Goal: Task Accomplishment & Management: Manage account settings

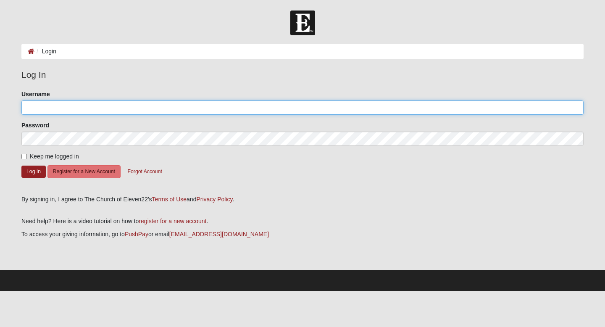
click at [73, 109] on input "Username" at bounding box center [302, 107] width 562 height 14
type input "[EMAIL_ADDRESS][DOMAIN_NAME]"
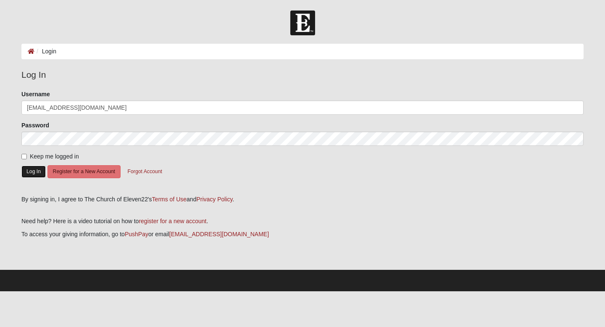
click at [32, 166] on button "Log In" at bounding box center [33, 171] width 24 height 12
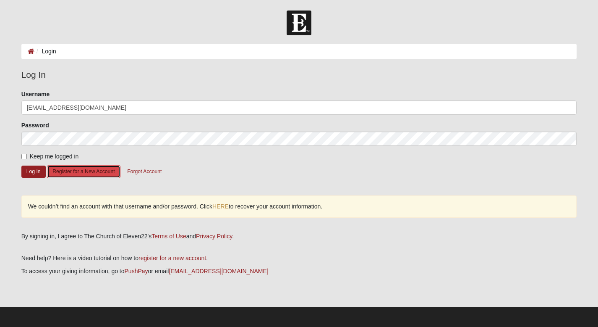
click at [69, 171] on button "Register for a New Account" at bounding box center [83, 171] width 73 height 13
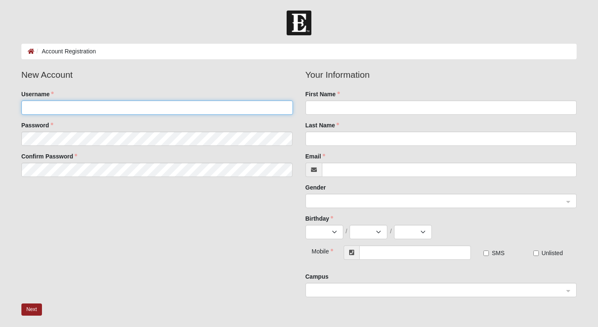
type input "[EMAIL_ADDRESS][DOMAIN_NAME]"
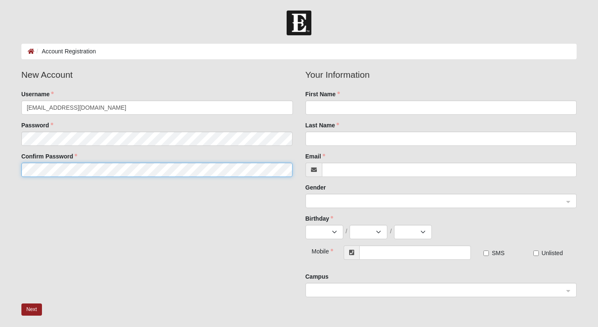
click at [84, 173] on fieldset "New Account Username [EMAIL_ADDRESS][DOMAIN_NAME] Password Confirm Password" at bounding box center [157, 125] width 284 height 115
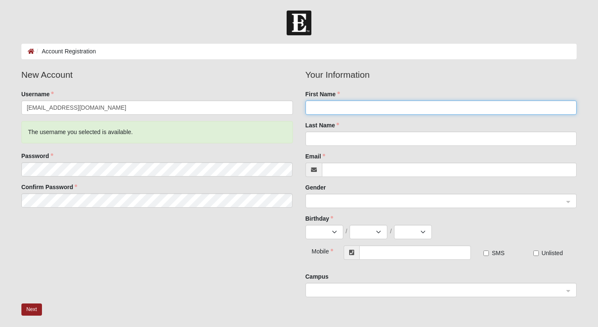
click at [346, 109] on input "First Name" at bounding box center [442, 107] width 272 height 14
type input "Dezi"
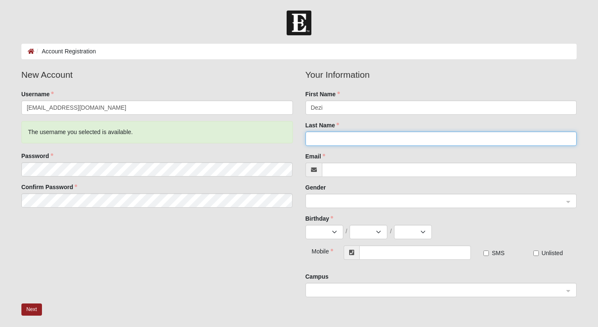
type input "Holland"
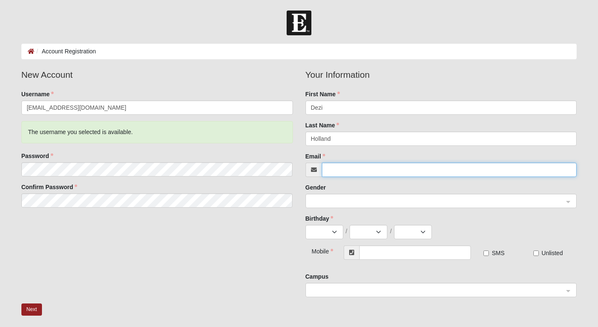
type input "[EMAIL_ADDRESS][DOMAIN_NAME]"
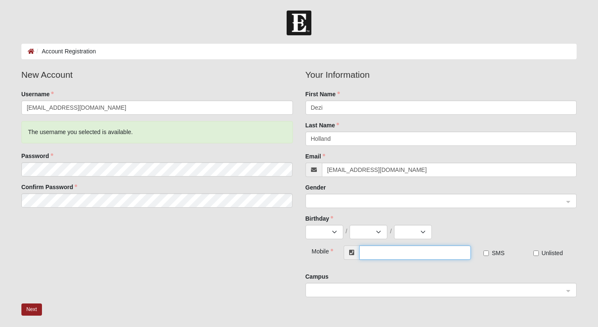
type input "[PHONE_NUMBER]"
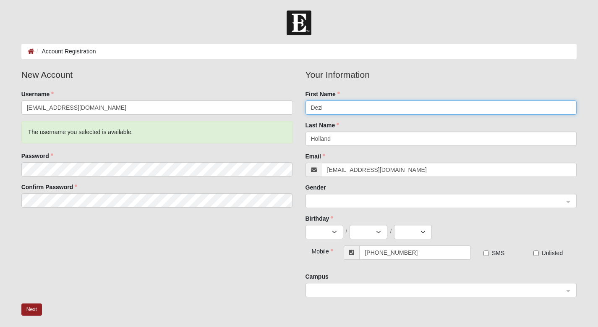
click at [358, 204] on span at bounding box center [437, 201] width 253 height 9
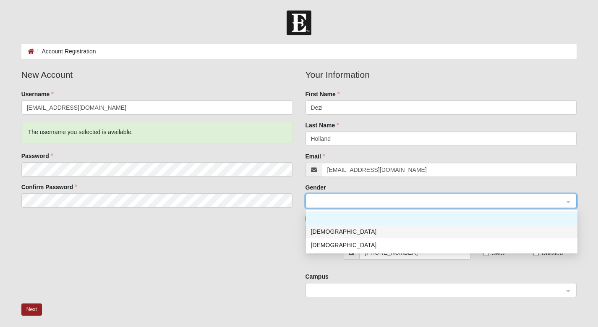
click at [343, 231] on div "[DEMOGRAPHIC_DATA]" at bounding box center [442, 231] width 262 height 9
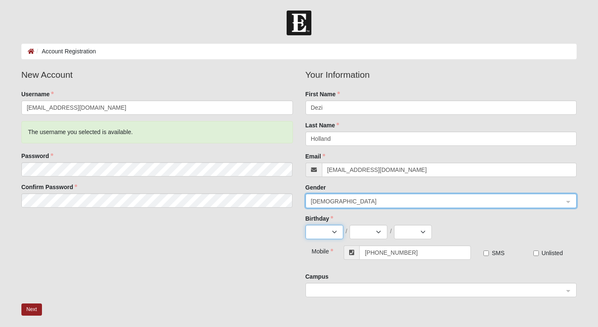
click at [336, 231] on select "Jan Feb Mar Apr May Jun [DATE] Aug Sep Oct Nov Dec" at bounding box center [325, 232] width 38 height 14
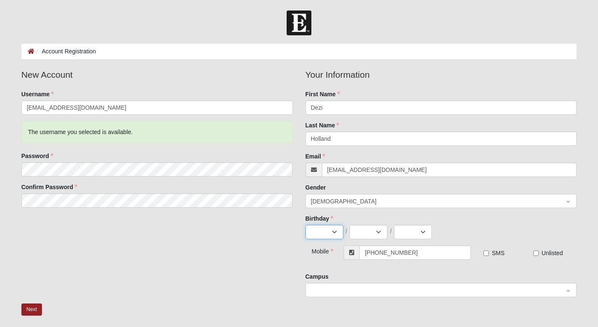
select select "1"
click at [306, 225] on select "Jan Feb Mar Apr May Jun [DATE] Aug Sep Oct Nov Dec" at bounding box center [325, 232] width 38 height 14
click at [377, 227] on select "1 2 3 4 5 6 7 8 9 10 11 12 13 14 15 16 17 18 19 20 21 22 23 24 25 26 27 28 29 3…" at bounding box center [369, 232] width 38 height 14
select select "20"
click at [350, 225] on select "1 2 3 4 5 6 7 8 9 10 11 12 13 14 15 16 17 18 19 20 21 22 23 24 25 26 27 28 29 3…" at bounding box center [369, 232] width 38 height 14
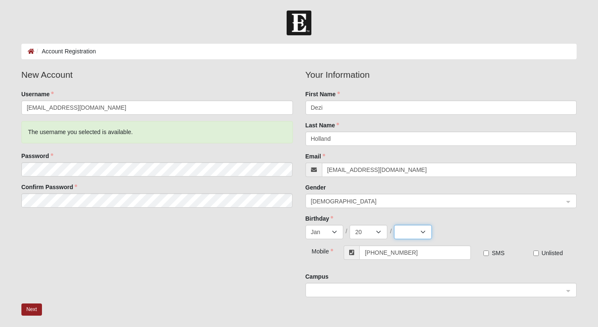
click at [415, 230] on select "2025 2024 2023 2022 2021 2020 2019 2018 2017 2016 2015 2014 2013 2012 2011 2010…" at bounding box center [413, 232] width 38 height 14
select select "1979"
click at [394, 225] on select "2025 2024 2023 2022 2021 2020 2019 2018 2017 2016 2015 2014 2013 2012 2011 2010…" at bounding box center [413, 232] width 38 height 14
click at [406, 291] on span at bounding box center [437, 290] width 253 height 9
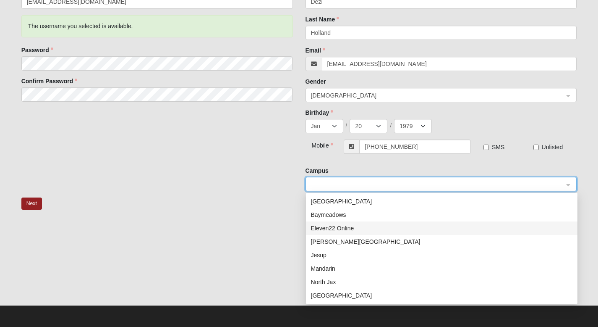
click at [348, 227] on div "Eleven22 Online" at bounding box center [442, 227] width 262 height 9
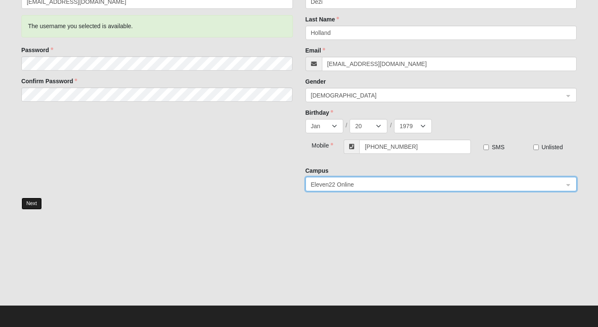
click at [29, 203] on button "Next" at bounding box center [31, 203] width 21 height 12
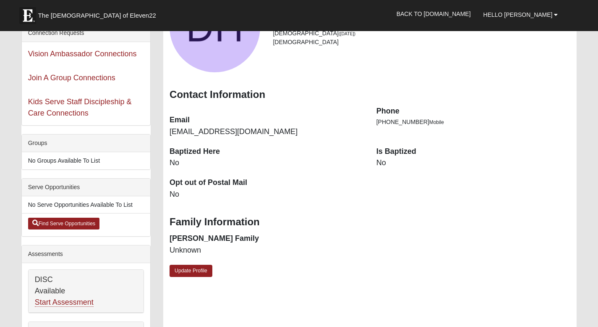
scroll to position [98, 0]
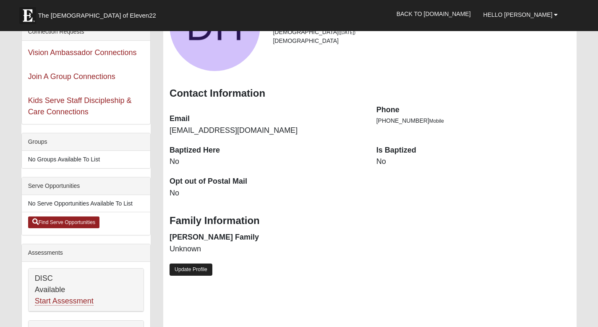
click at [210, 268] on link "Update Profile" at bounding box center [191, 269] width 43 height 12
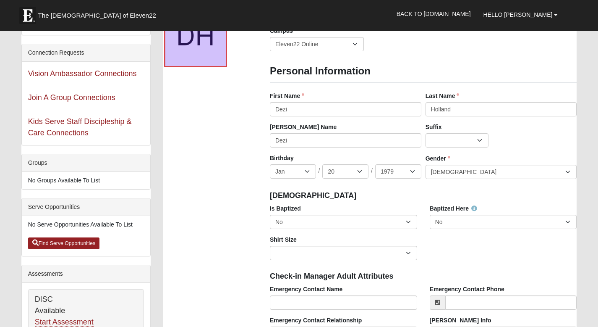
scroll to position [0, 0]
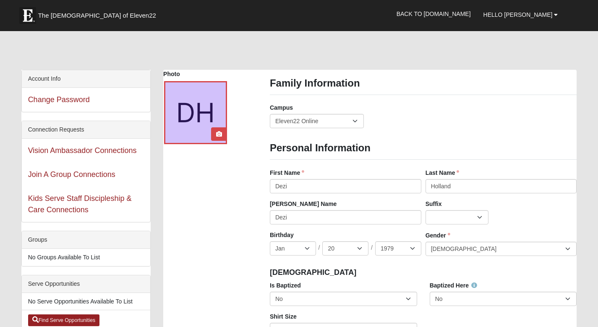
click at [208, 119] on div at bounding box center [195, 112] width 63 height 63
click at [220, 136] on icon at bounding box center [219, 134] width 6 height 6
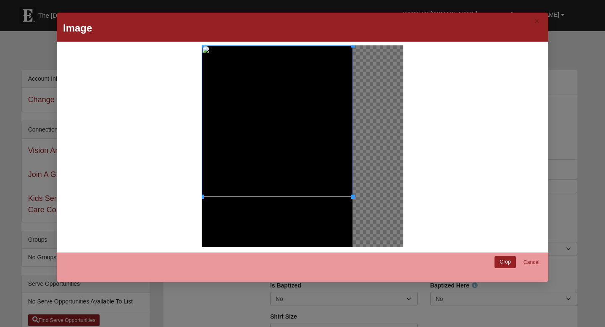
drag, startPoint x: 350, startPoint y: 197, endPoint x: 372, endPoint y: 209, distance: 25.0
click at [372, 209] on div at bounding box center [303, 146] width 202 height 202
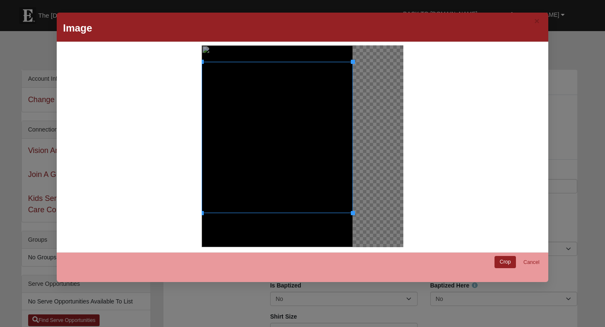
drag, startPoint x: 308, startPoint y: 128, endPoint x: 315, endPoint y: 144, distance: 18.0
click at [315, 144] on div at bounding box center [277, 137] width 151 height 151
click at [500, 261] on link "Crop" at bounding box center [504, 262] width 21 height 12
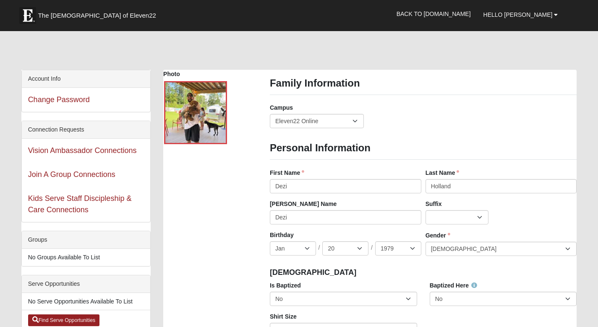
click at [480, 215] on select "Jr. Sr. Ph.D. II III IV V VI MD" at bounding box center [457, 217] width 63 height 14
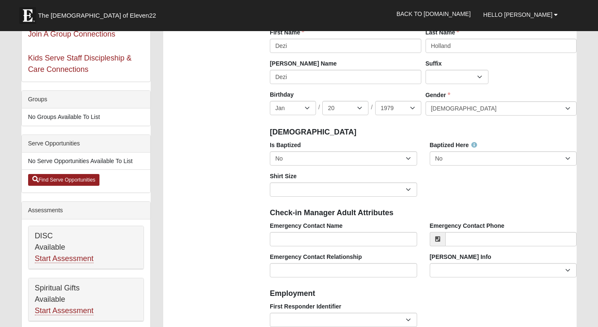
scroll to position [142, 0]
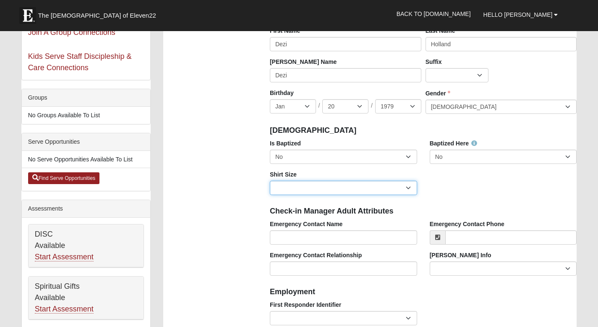
click at [406, 188] on select "Adult Small Adult Medium Adult Large Adult XL Adult XXL Adult 3XL Adult 4XL You…" at bounding box center [343, 188] width 147 height 14
select select "Adult Large"
click at [270, 181] on select "Adult Small Adult Medium Adult Large Adult XL Adult XXL Adult 3XL Adult 4XL You…" at bounding box center [343, 188] width 147 height 14
click at [572, 205] on div "Check-in Manager Adult Attributes" at bounding box center [424, 210] width 320 height 18
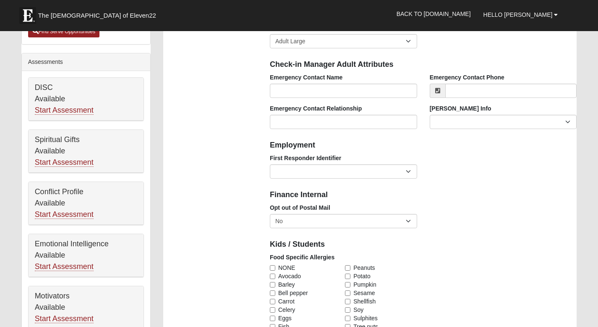
scroll to position [289, 0]
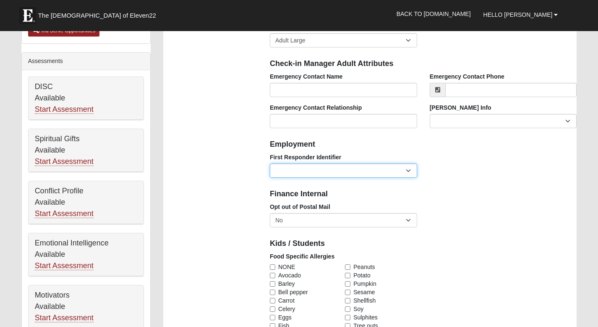
click at [388, 173] on select "EMT | Paramedic | Medical Firefighter | Fire Department Police Officer | Sherif…" at bounding box center [343, 170] width 147 height 14
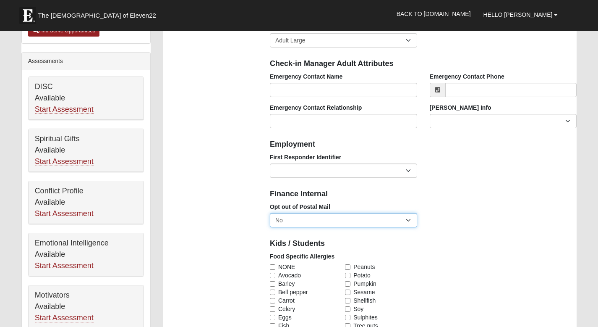
click at [407, 220] on select "No Yes" at bounding box center [343, 220] width 147 height 14
click at [270, 213] on select "No Yes" at bounding box center [343, 220] width 147 height 14
click at [461, 208] on div "Opt out of Postal Mail No Yes" at bounding box center [424, 217] width 320 height 31
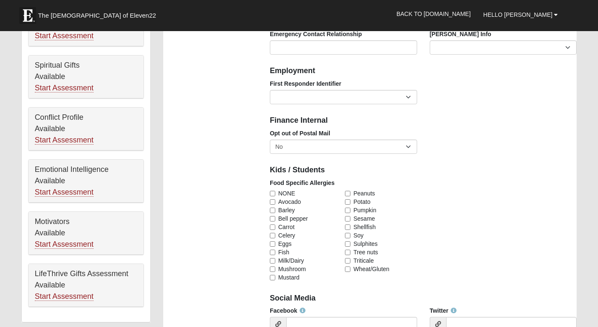
scroll to position [364, 0]
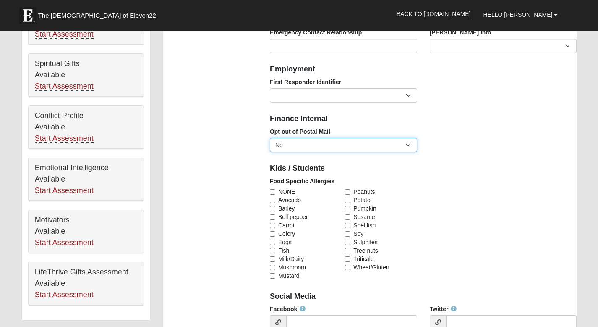
click at [406, 149] on select "No Yes" at bounding box center [343, 145] width 147 height 14
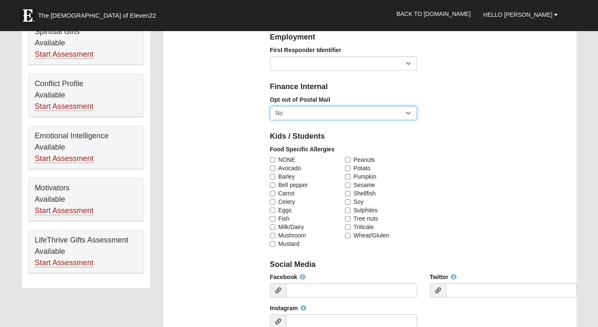
scroll to position [405, 0]
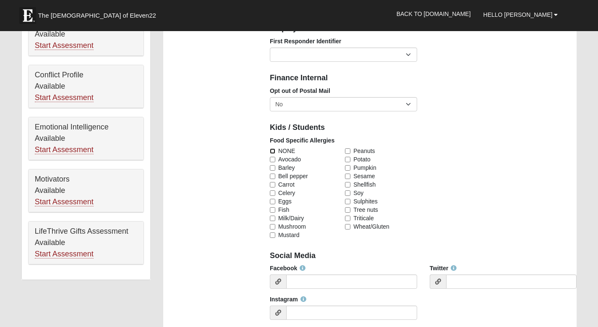
click at [272, 149] on input "NONE" at bounding box center [272, 150] width 5 height 5
checkbox input "true"
click at [575, 191] on div "Food Specific Allergies NONE Avocado Barley Bell pepper Carrot Celery Eggs Fish…" at bounding box center [424, 190] width 320 height 109
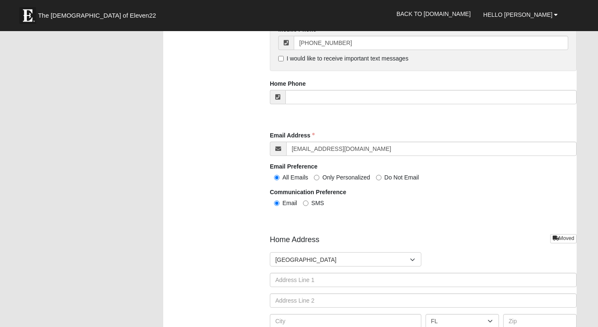
scroll to position [854, 0]
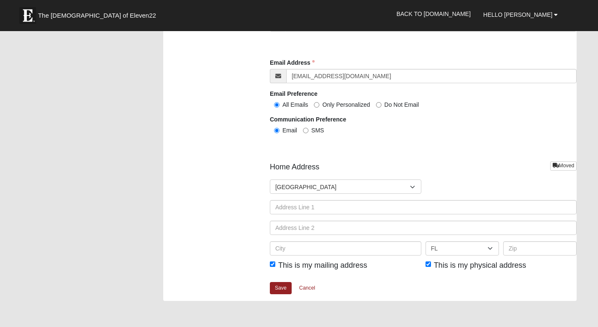
scroll to position [964, 0]
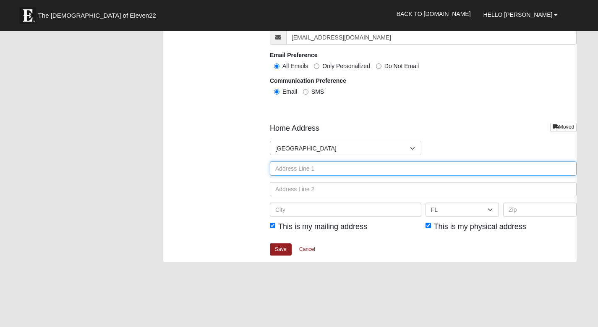
click at [300, 167] on input "text" at bounding box center [423, 168] width 307 height 14
type input "360 Chambers Street"
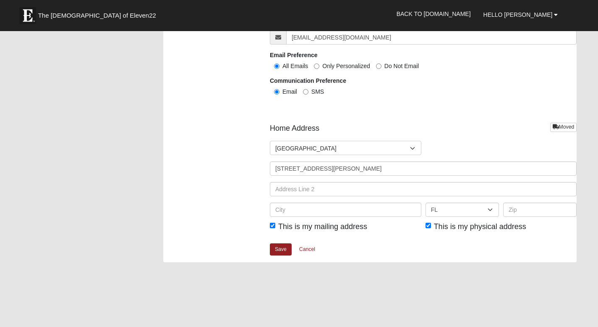
type input "Dezi Holland"
type input "6782308275"
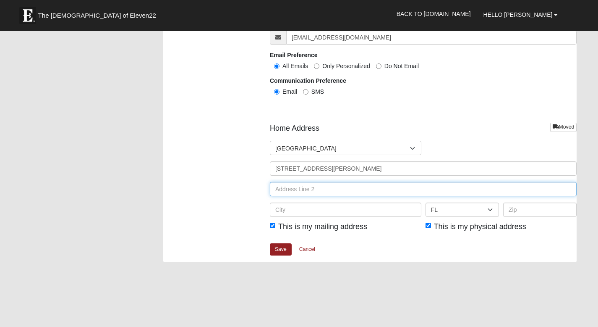
type input "Unit 211"
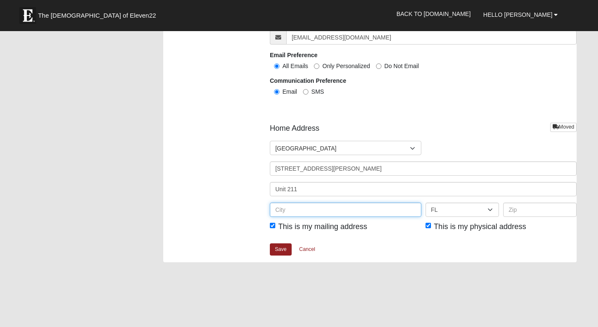
type input "Woodstock"
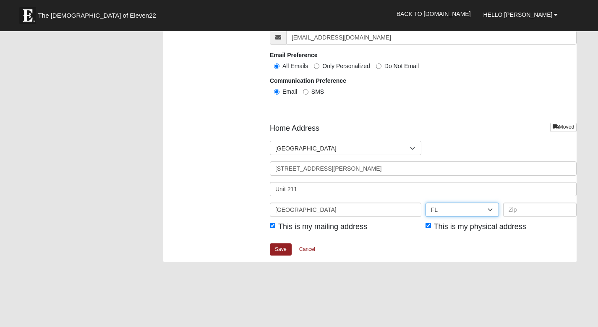
select select "GA"
type input "30188"
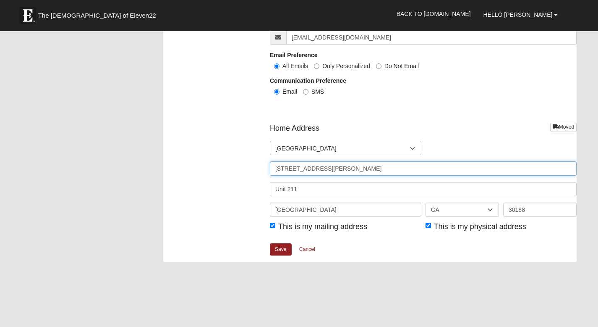
type input "[PHONE_NUMBER]"
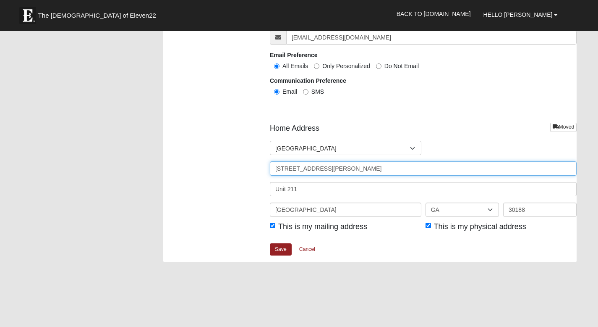
click at [354, 168] on input "360 Chambers Street" at bounding box center [423, 168] width 307 height 14
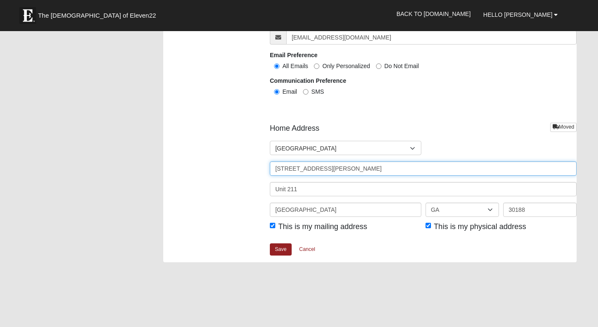
click at [369, 168] on input "360 Chambers Street" at bounding box center [423, 168] width 307 height 14
type input "3"
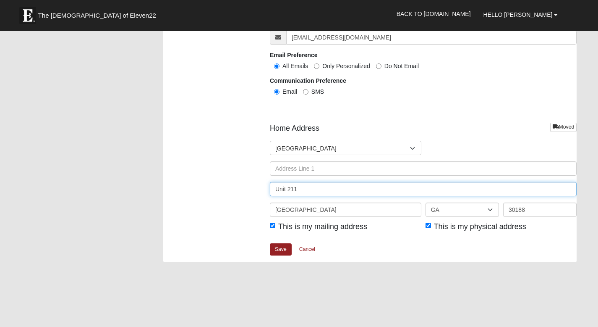
click at [346, 186] on input "Unit 211" at bounding box center [423, 189] width 307 height 14
type input "U"
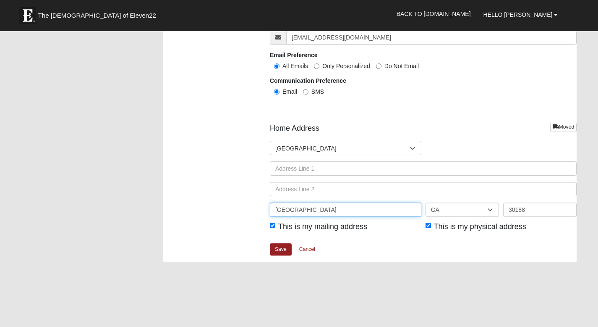
click at [356, 215] on input "Woodstock" at bounding box center [346, 209] width 152 height 14
type input "W"
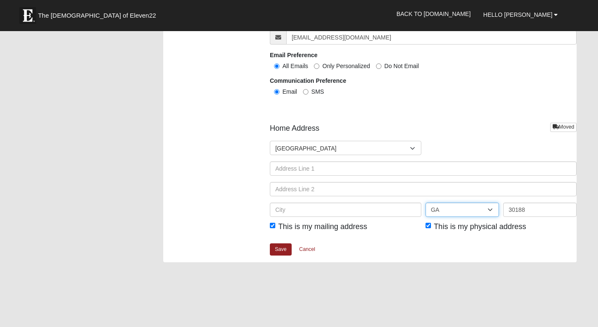
click at [452, 212] on select "AL AK AS AR AZ CA CO CT DE DC FM FL GA GU HI ID IL IN IA KS KY LA ME MH MD MA M…" at bounding box center [462, 209] width 73 height 14
click at [426, 202] on select "AL AK AS AR AZ CA CO CT DE DC FM FL GA GU HI ID IL IN IA KS KY LA ME MH MD MA M…" at bounding box center [462, 209] width 73 height 14
click at [531, 209] on input "30188" at bounding box center [539, 209] width 73 height 14
type input "31525"
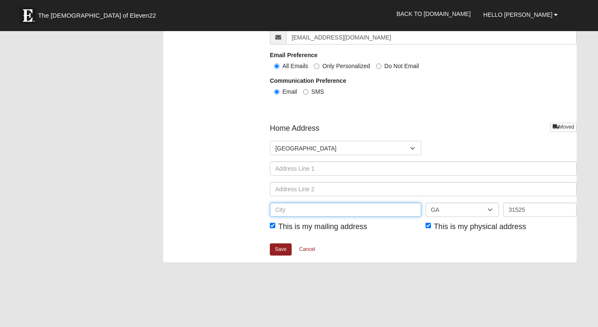
click at [331, 207] on input "text" at bounding box center [346, 209] width 152 height 14
type input "Brunswick"
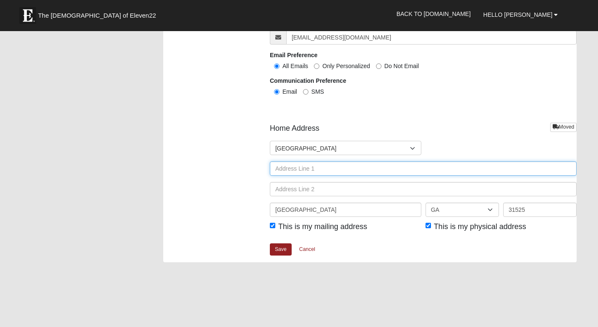
click at [313, 167] on input "text" at bounding box center [423, 168] width 307 height 14
paste input "1106 walker point way"
type input "1106 walker point way"
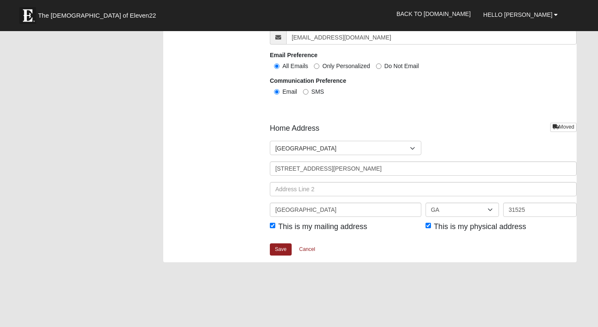
click at [275, 249] on link "Save" at bounding box center [281, 249] width 22 height 12
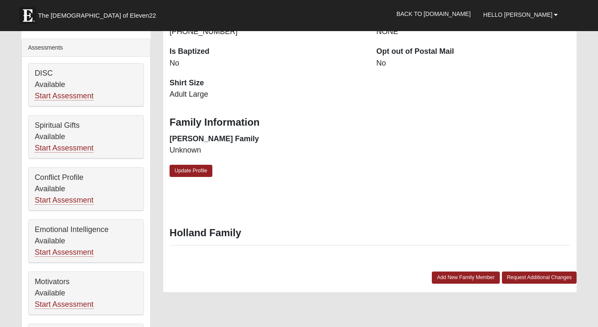
scroll to position [272, 0]
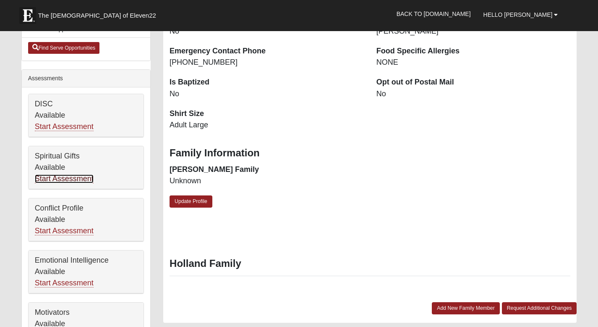
click at [58, 178] on link "Start Assessment" at bounding box center [64, 178] width 59 height 9
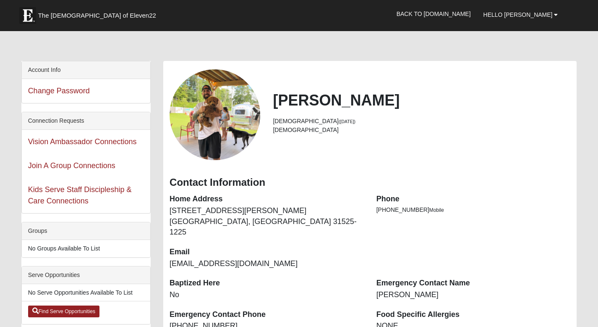
scroll to position [2, 0]
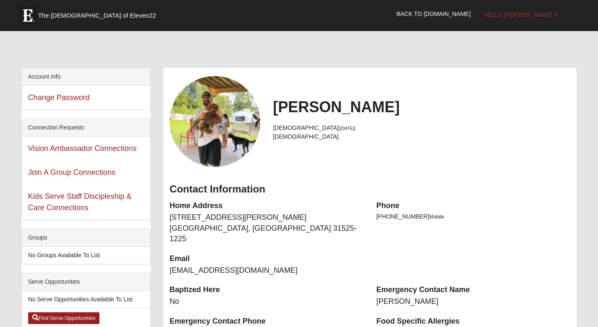
click at [542, 14] on span "Hello Dezi" at bounding box center [518, 14] width 69 height 7
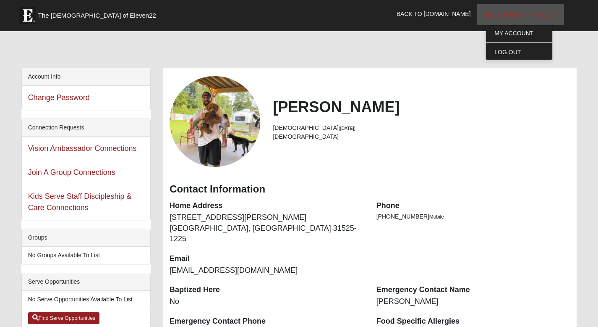
click at [540, 15] on span "Hello Dezi" at bounding box center [518, 14] width 69 height 7
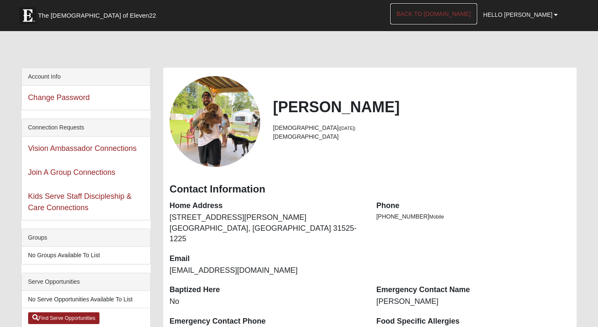
click at [477, 16] on link "Back to COE22.com" at bounding box center [433, 13] width 87 height 21
